Goal: Information Seeking & Learning: Learn about a topic

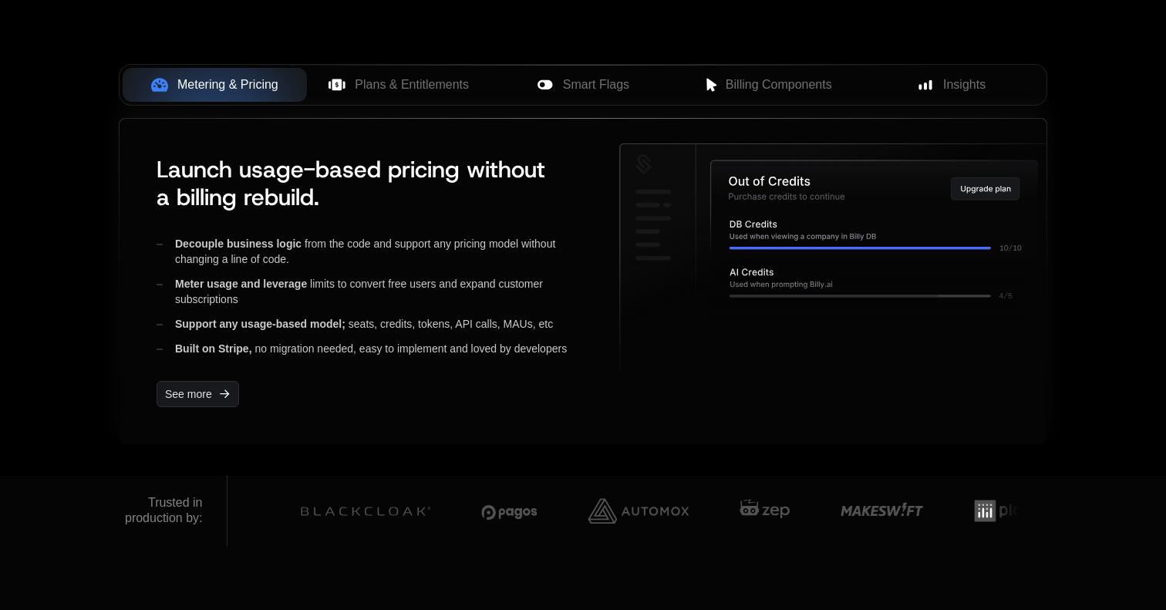
scroll to position [645, 0]
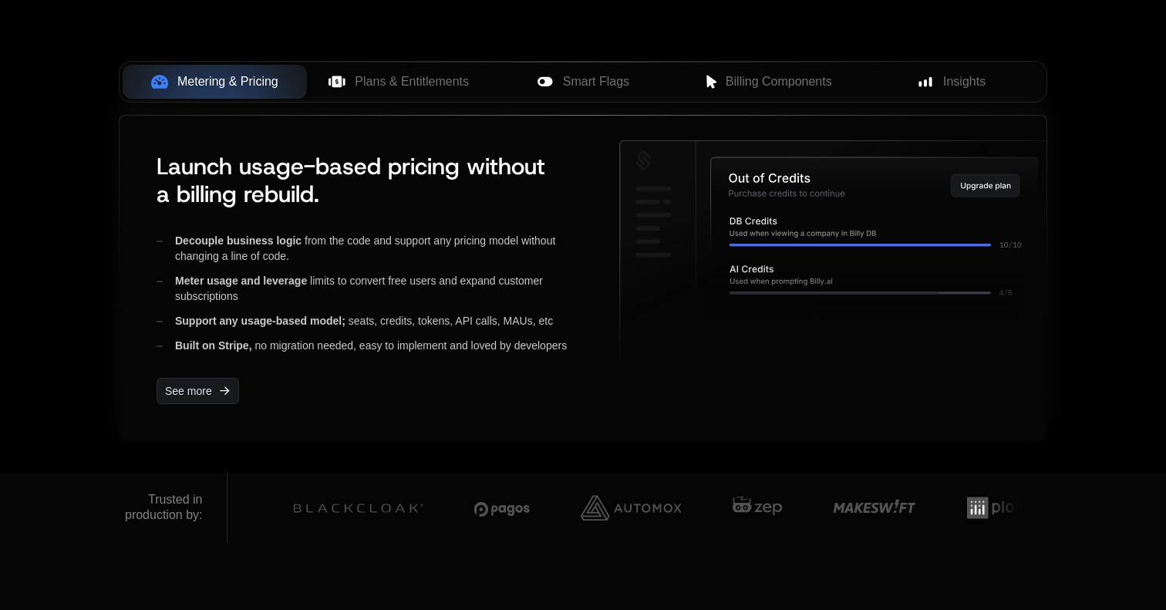
click at [610, 339] on div "Launch usage-based pricing without a billing rebuild. Decouple business logic f…" at bounding box center [583, 278] width 878 height 276
click at [608, 277] on div "Launch usage-based pricing without a billing rebuild. Decouple business logic f…" at bounding box center [583, 278] width 878 height 276
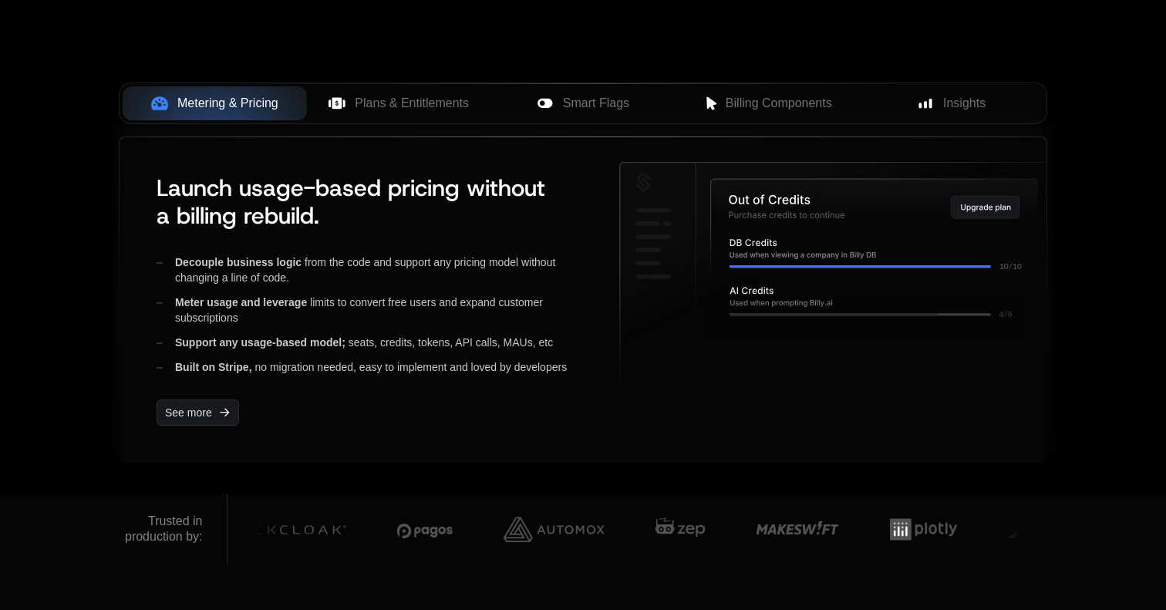
scroll to position [618, 0]
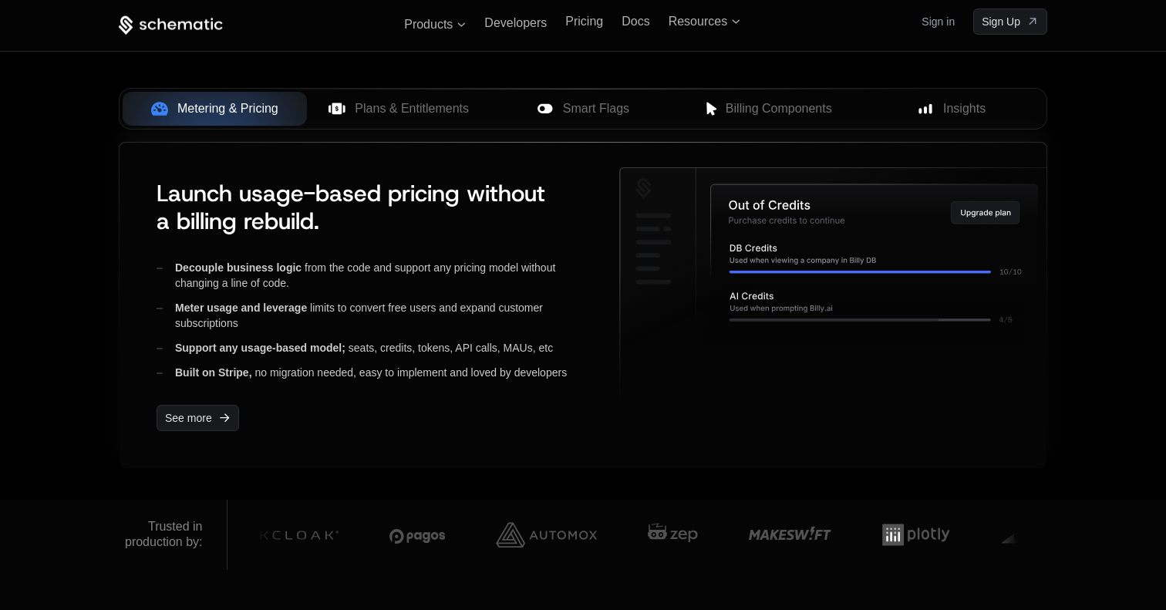
click at [608, 277] on div "Launch usage-based pricing without a billing rebuild. Decouple business logic f…" at bounding box center [583, 305] width 878 height 276
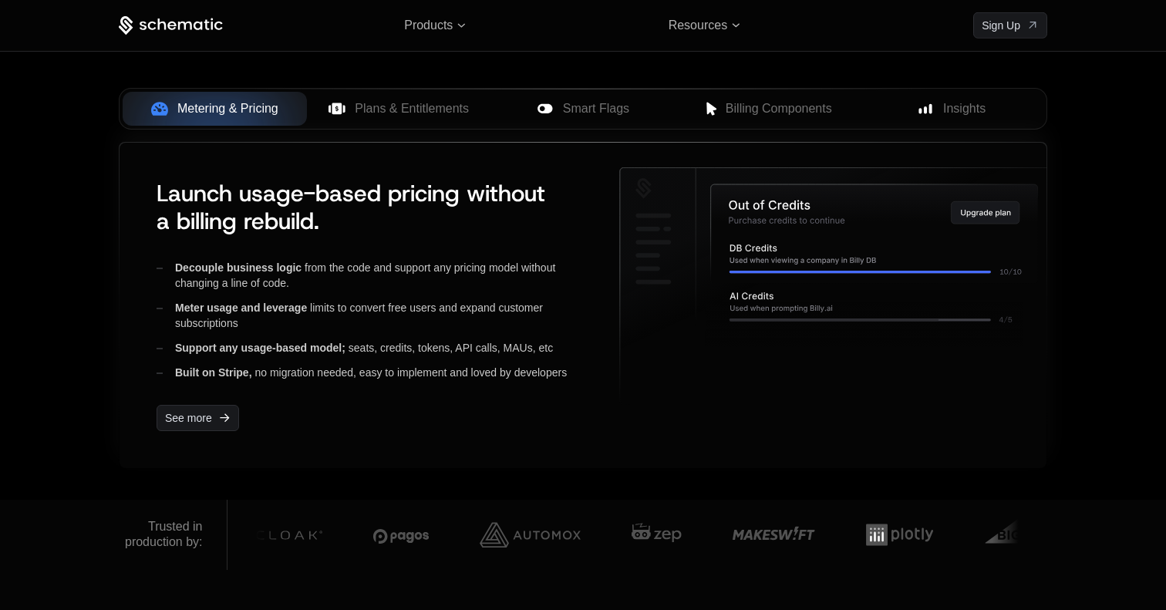
click at [604, 298] on div "Launch usage-based pricing without a billing rebuild. Decouple business logic f…" at bounding box center [583, 305] width 878 height 276
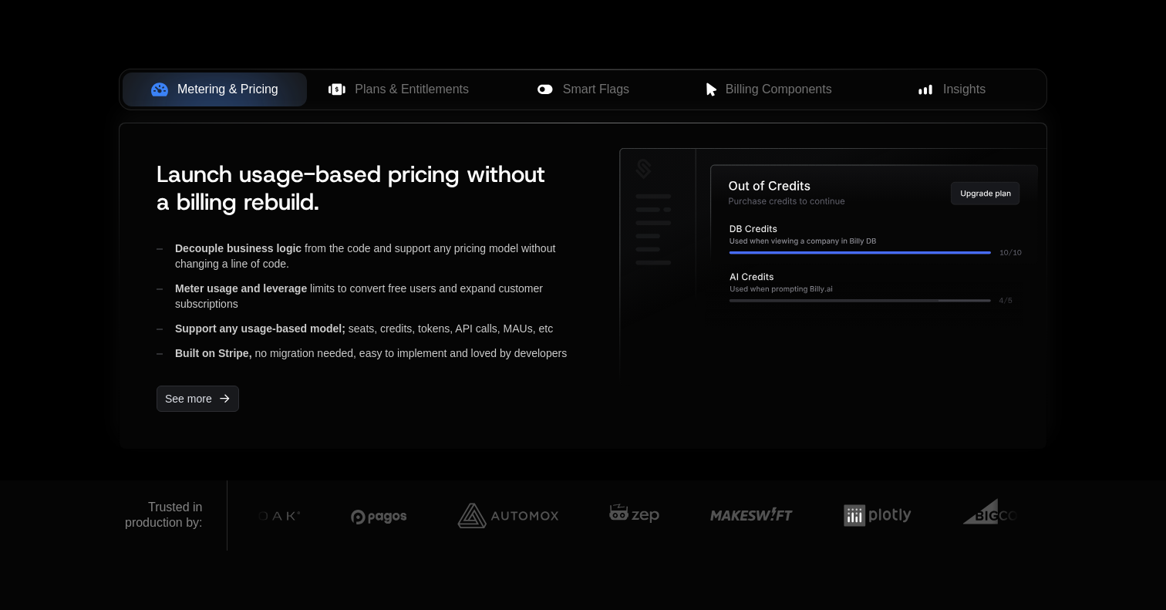
scroll to position [640, 0]
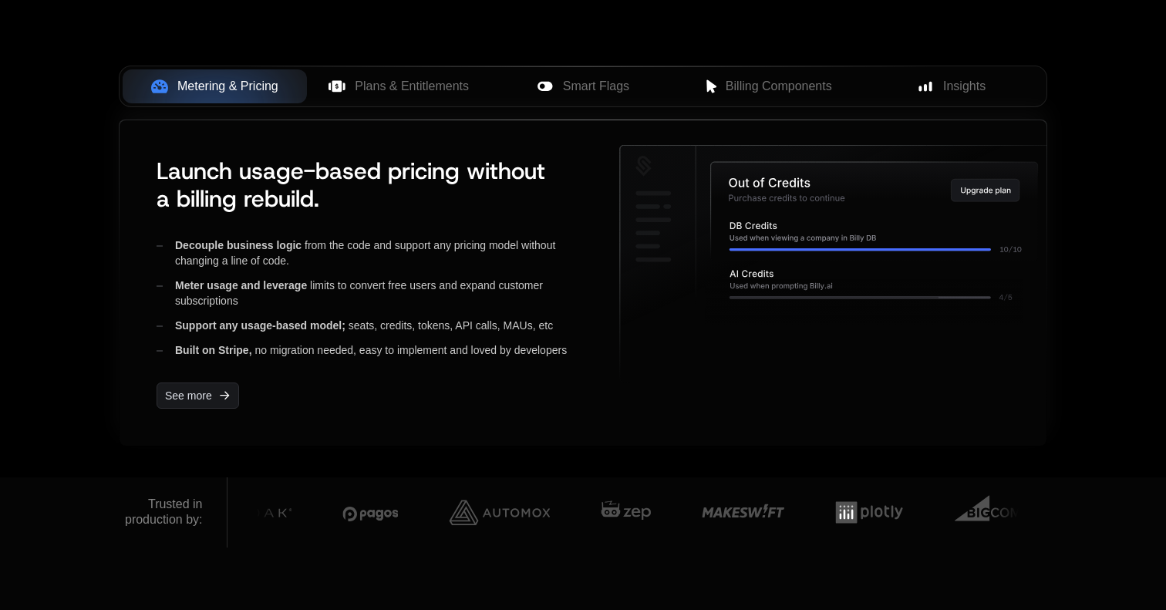
click at [604, 294] on div "Launch usage-based pricing without a billing rebuild. Decouple business logic f…" at bounding box center [583, 283] width 878 height 276
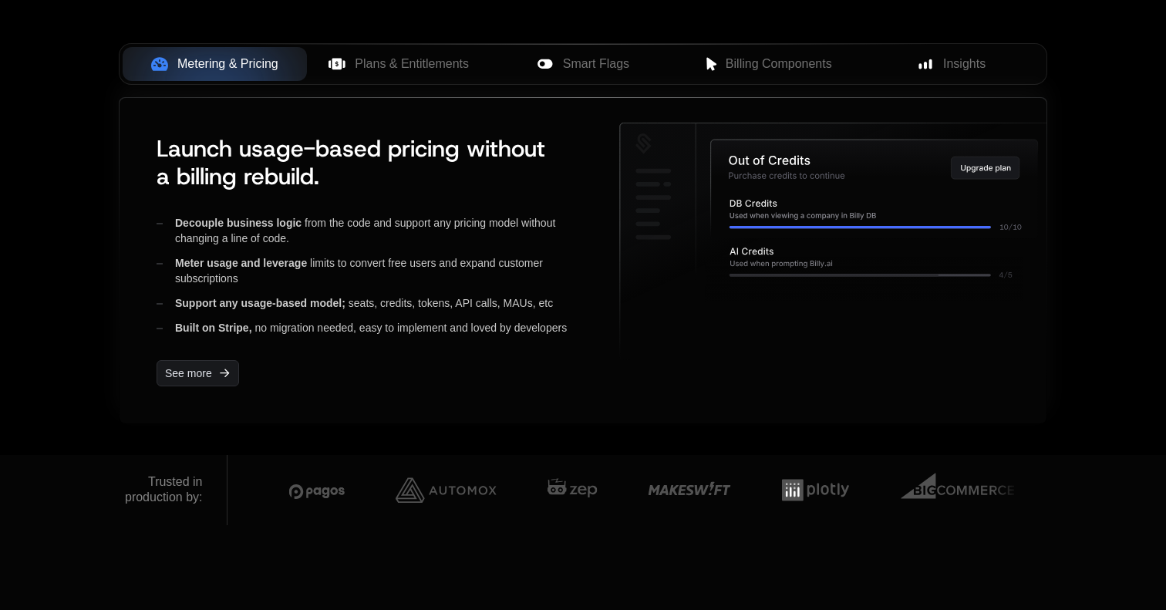
scroll to position [665, 0]
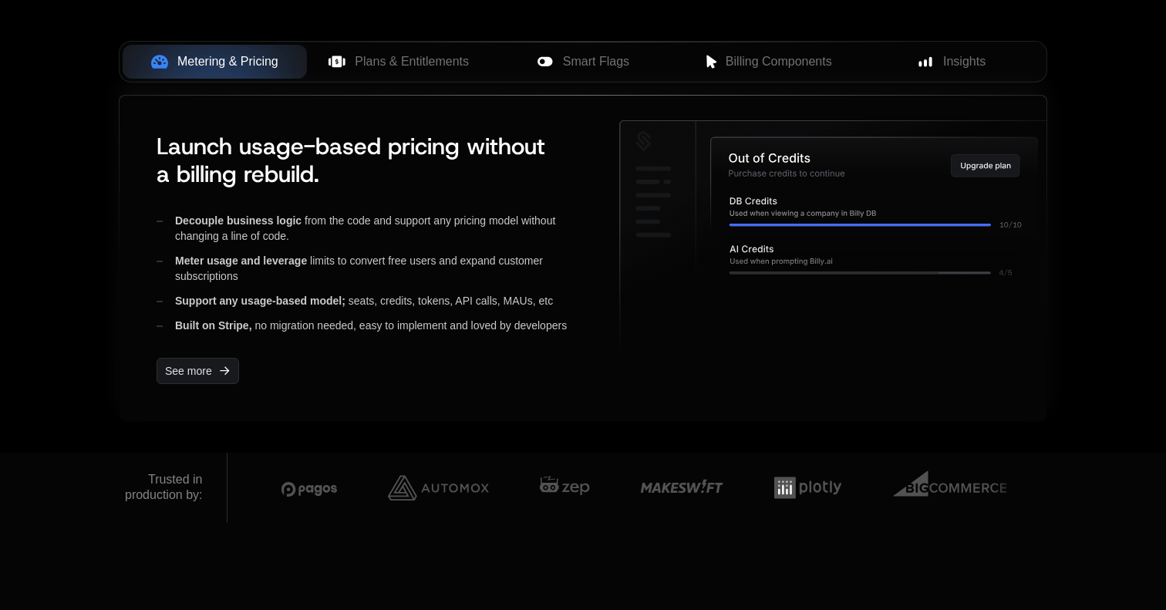
click at [604, 294] on div "Launch usage-based pricing without a billing rebuild. Decouple business logic f…" at bounding box center [583, 258] width 878 height 276
click at [457, 66] on span "Plans & Entitlements" at bounding box center [412, 61] width 114 height 19
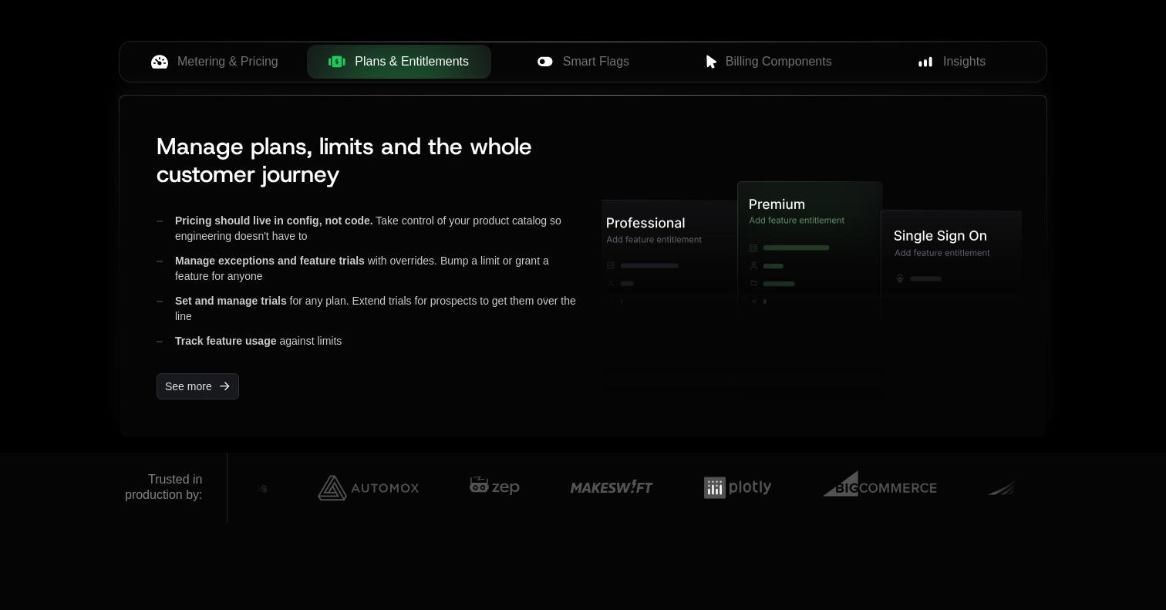
click at [579, 299] on div "Manage plans, limits and the whole customer journey Pricing should live in conf…" at bounding box center [583, 266] width 878 height 292
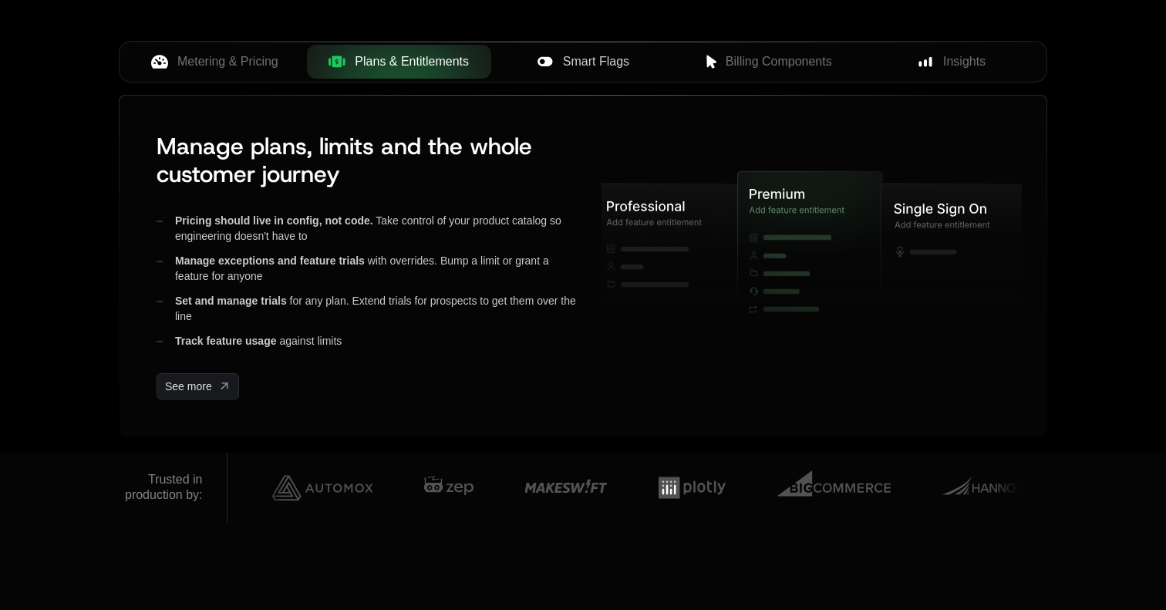
click at [600, 65] on span "Smart Flags" at bounding box center [596, 61] width 66 height 19
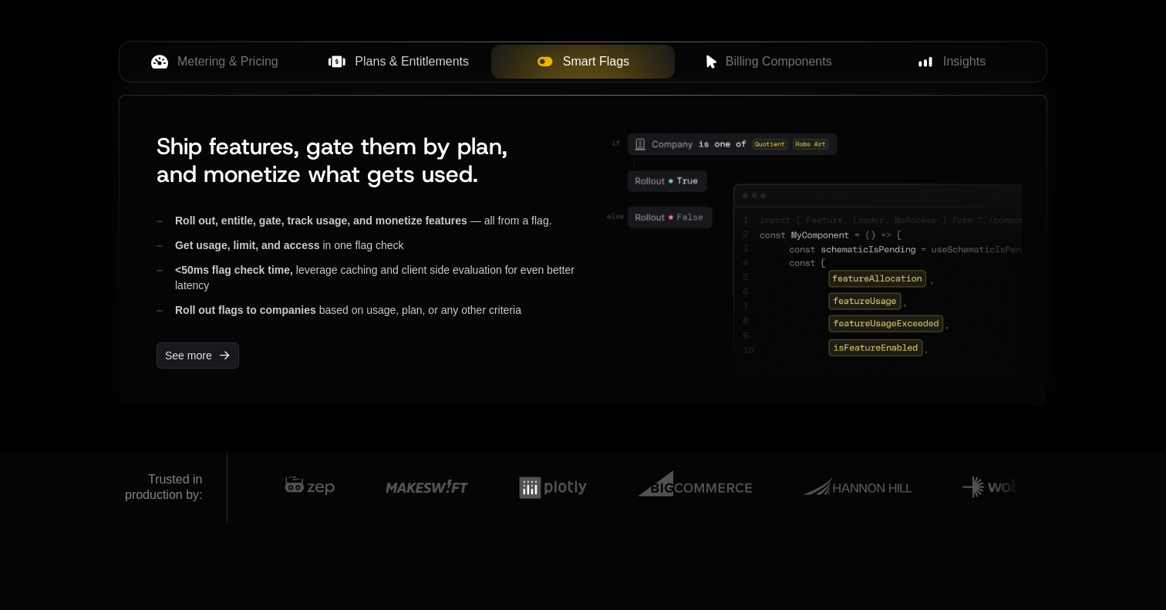
click at [580, 256] on div "Ship features, gate them by plan, and monetize what gets used. Roll out, entitl…" at bounding box center [583, 250] width 878 height 261
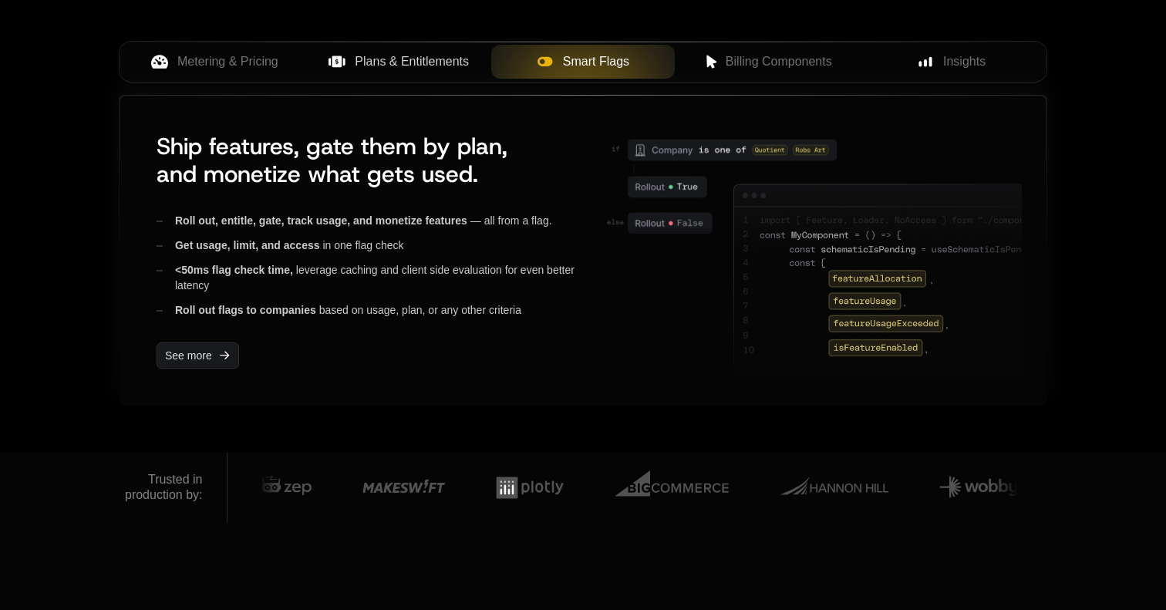
click at [580, 256] on div "Ship features, gate them by plan, and monetize what gets used. Roll out, entitl…" at bounding box center [583, 250] width 878 height 261
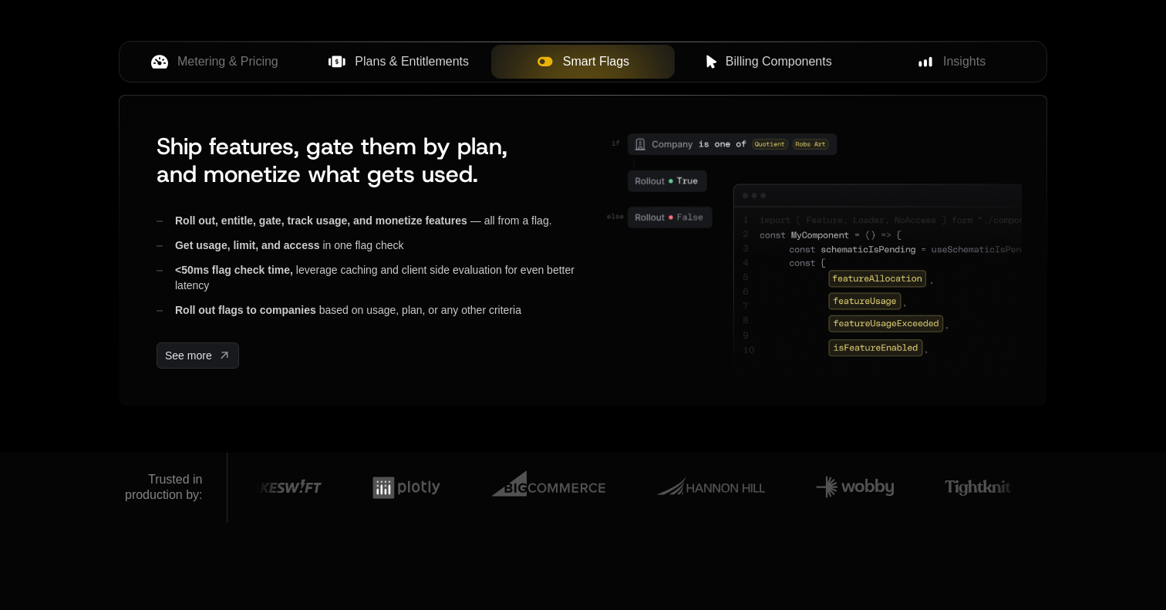
click at [754, 70] on span "Billing Components" at bounding box center [779, 61] width 106 height 19
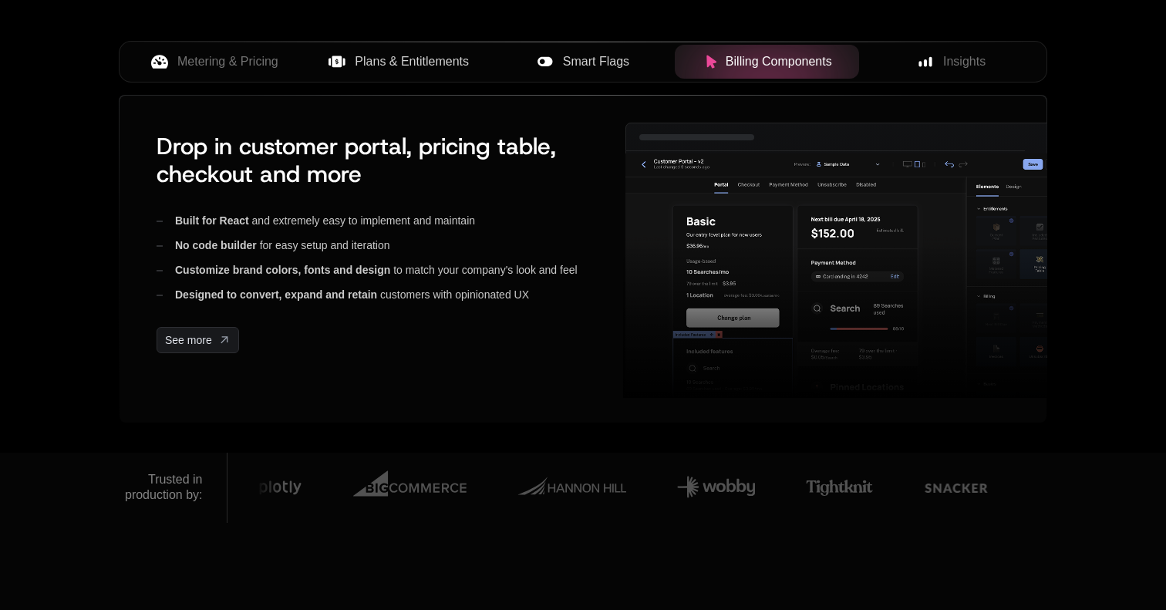
click at [630, 61] on div "Smart Flags" at bounding box center [584, 61] width 160 height 19
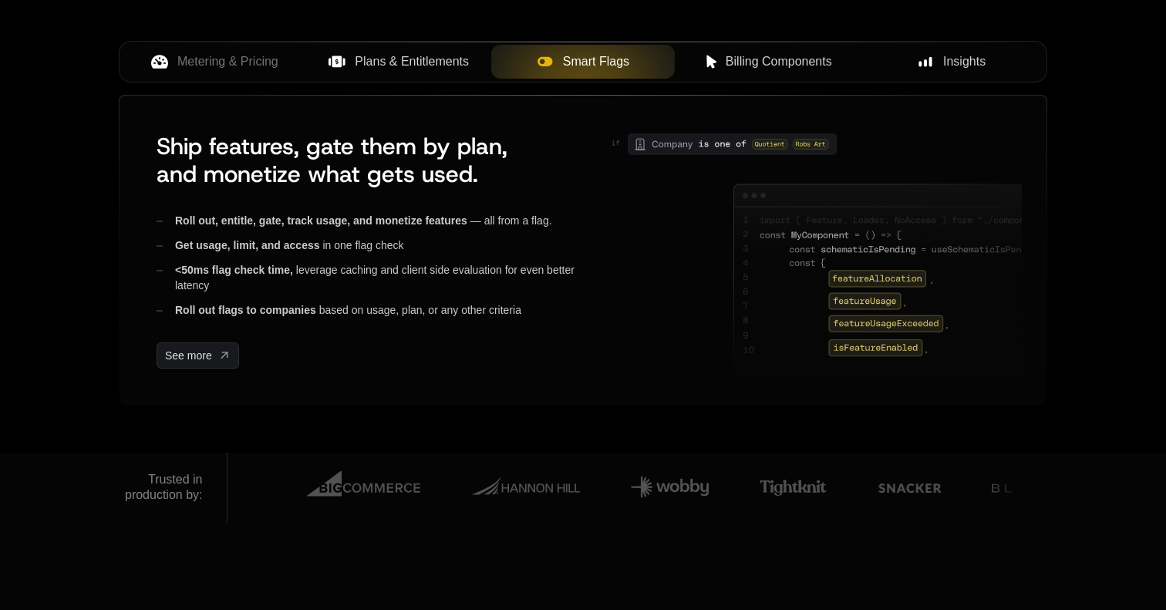
click at [949, 62] on span "Insights" at bounding box center [964, 61] width 42 height 19
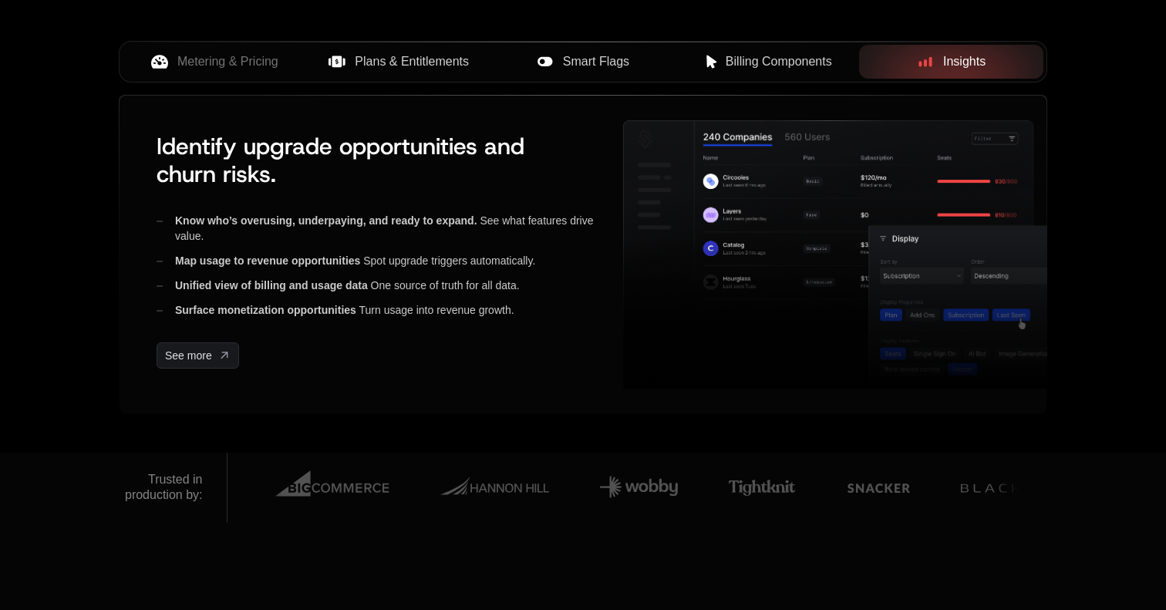
click at [592, 59] on span "Smart Flags" at bounding box center [596, 61] width 66 height 19
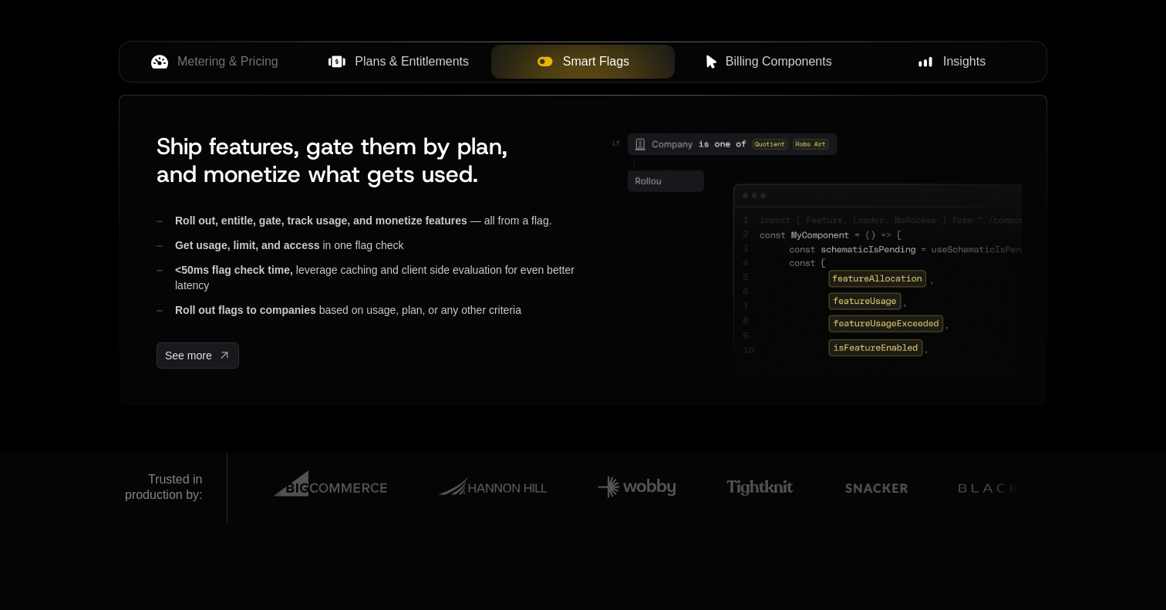
click at [428, 77] on button "Plans & Entitlements" at bounding box center [399, 62] width 184 height 34
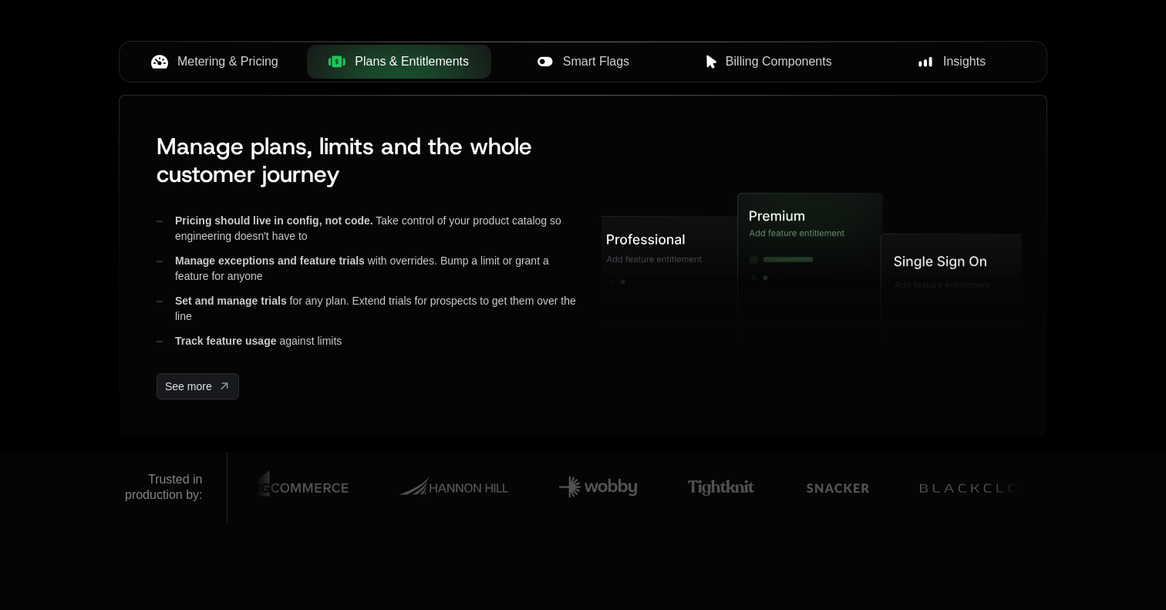
click at [268, 65] on span "Metering & Pricing" at bounding box center [227, 61] width 101 height 19
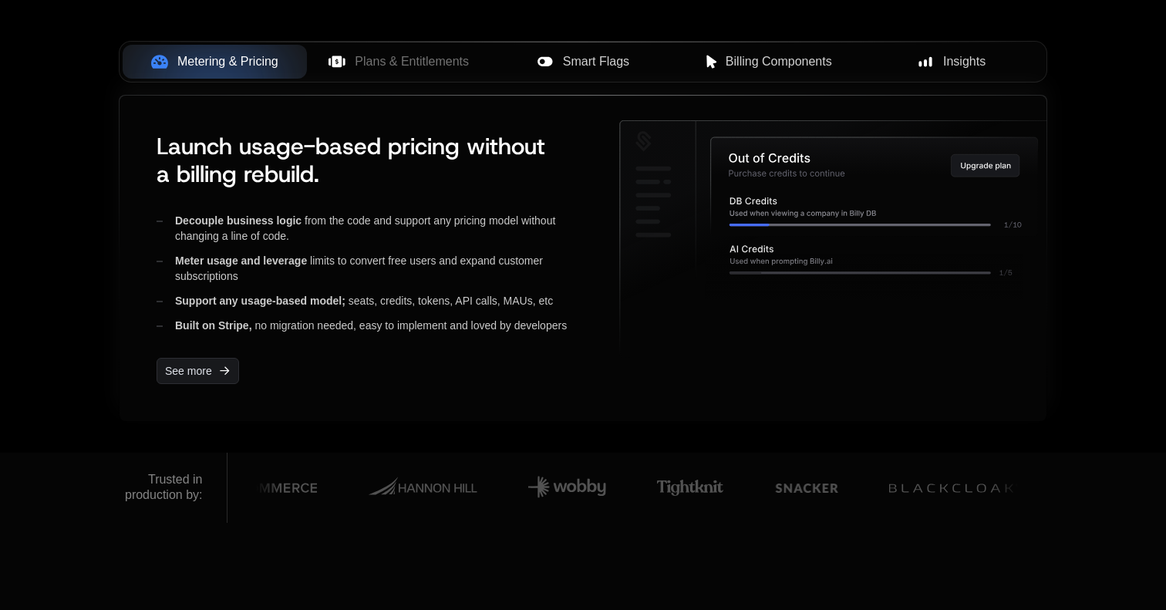
click at [360, 150] on span "Launch usage-based pricing without a billing rebuild." at bounding box center [351, 160] width 389 height 58
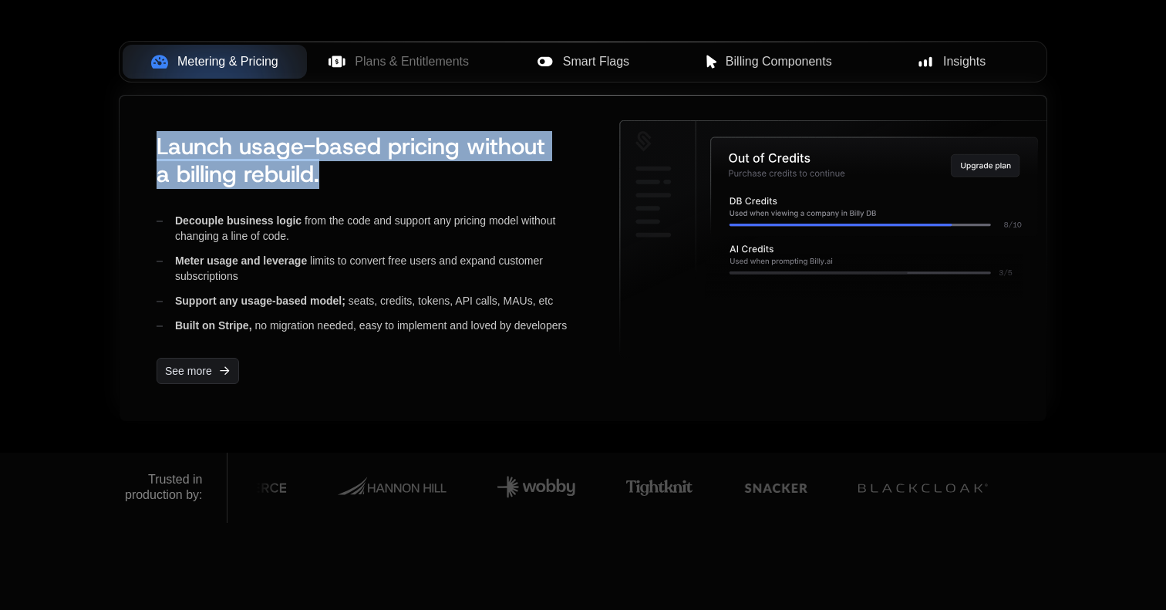
click at [532, 236] on div "Decouple business logic from the code and support any pricing model without cha…" at bounding box center [376, 228] width 438 height 31
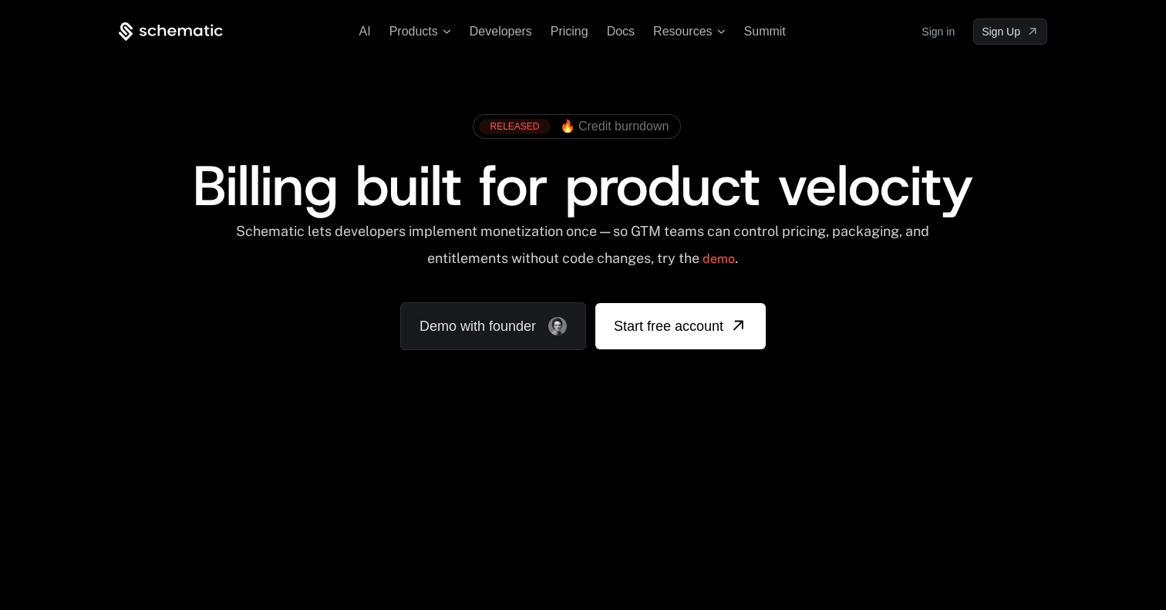
scroll to position [31, 0]
